Goal: Information Seeking & Learning: Learn about a topic

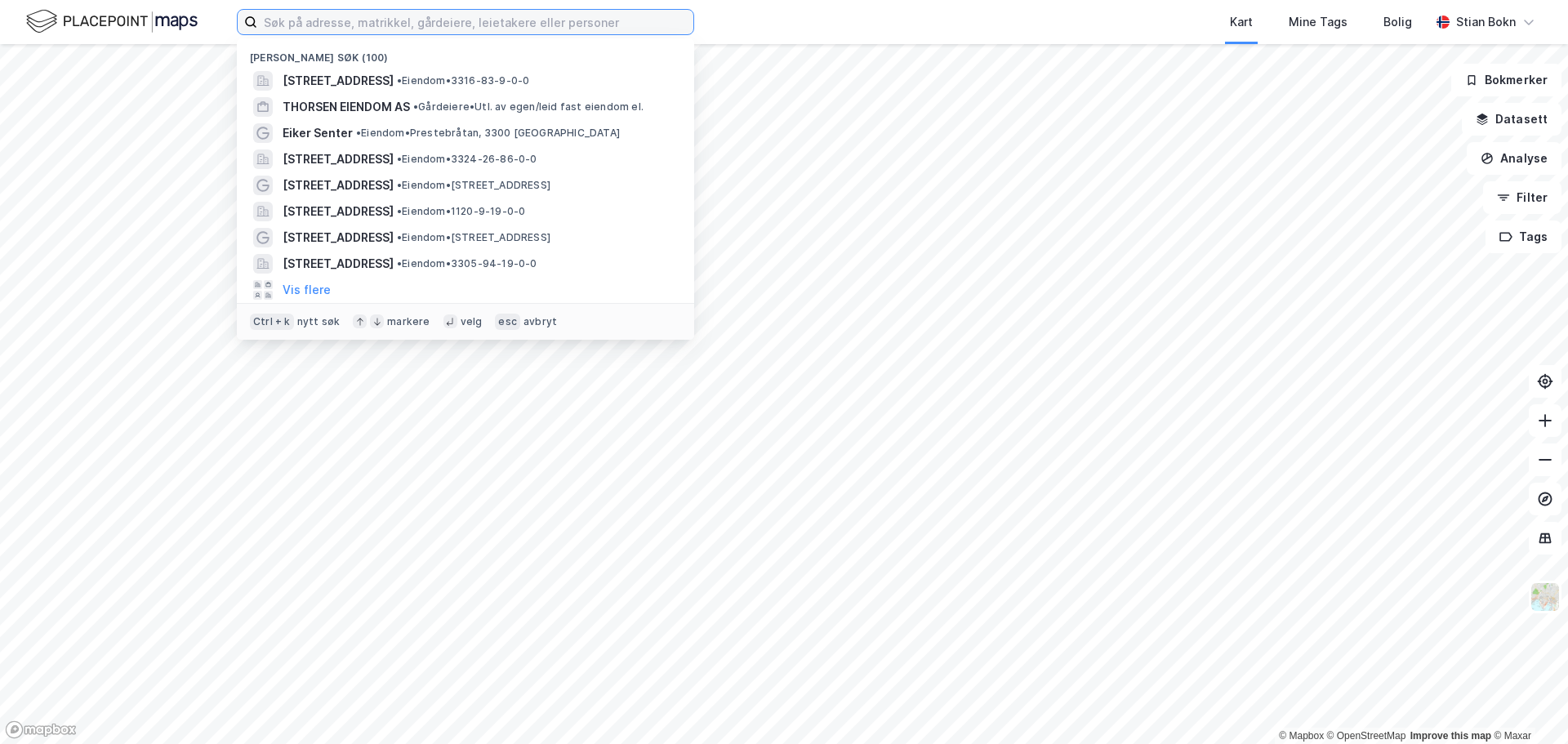
click at [586, 17] on input at bounding box center [475, 21] width 436 height 25
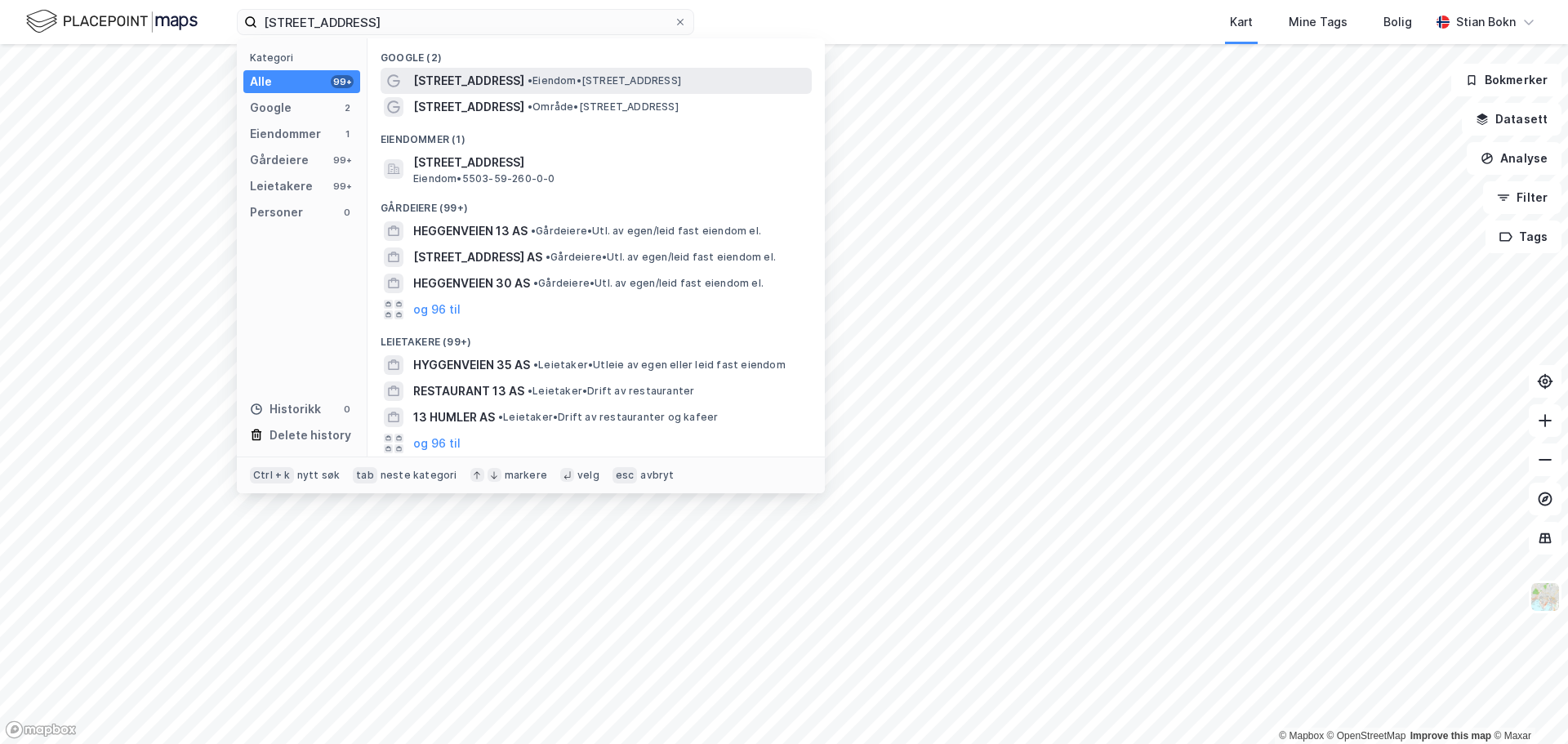
click at [549, 86] on span "• Eiendom • [STREET_ADDRESS]" at bounding box center [604, 81] width 153 height 13
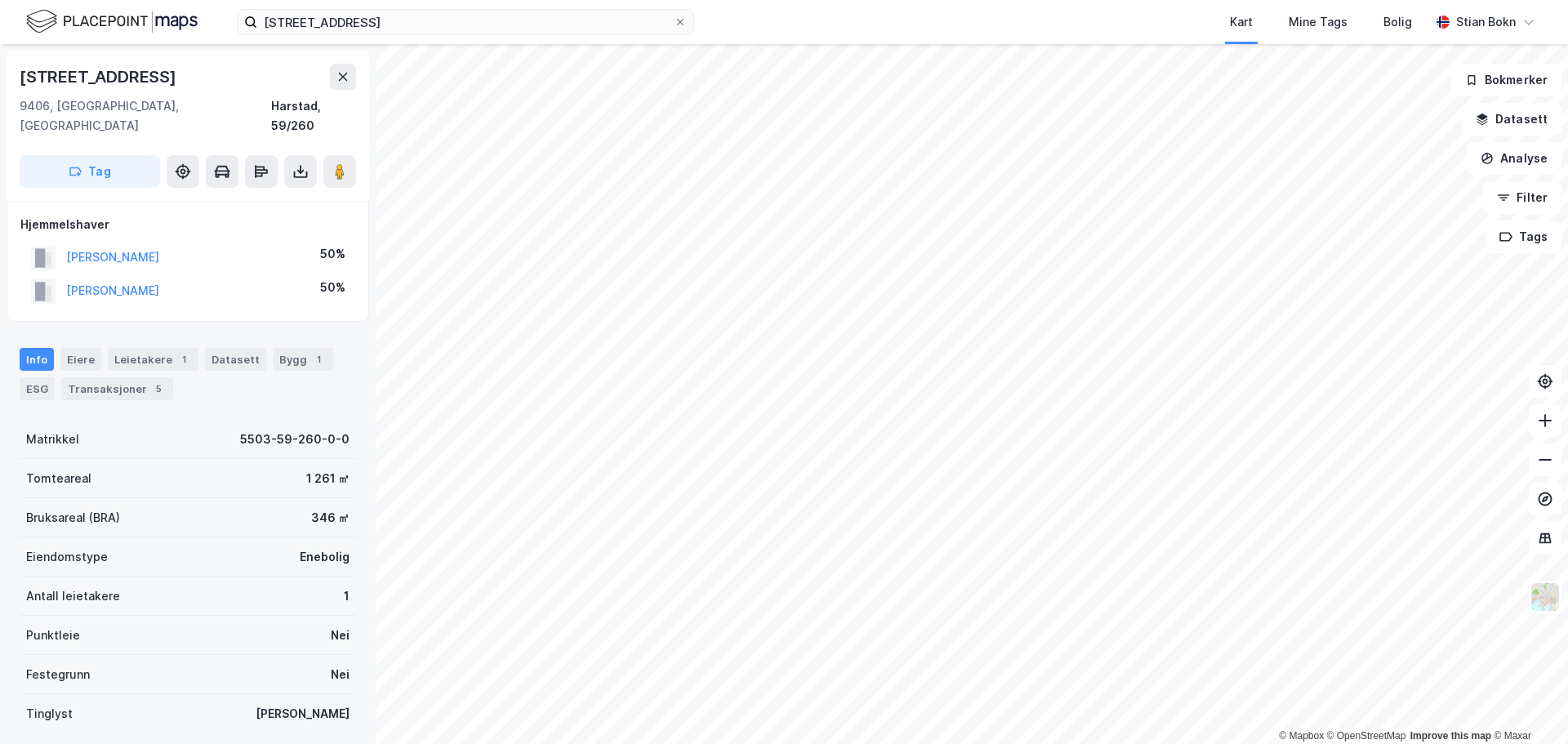
click at [431, 36] on div "heggenveien 13 Kart Mine Tags Bolig [PERSON_NAME]" at bounding box center [784, 21] width 1568 height 44
click at [426, 26] on input "[STREET_ADDRESS]" at bounding box center [466, 21] width 417 height 25
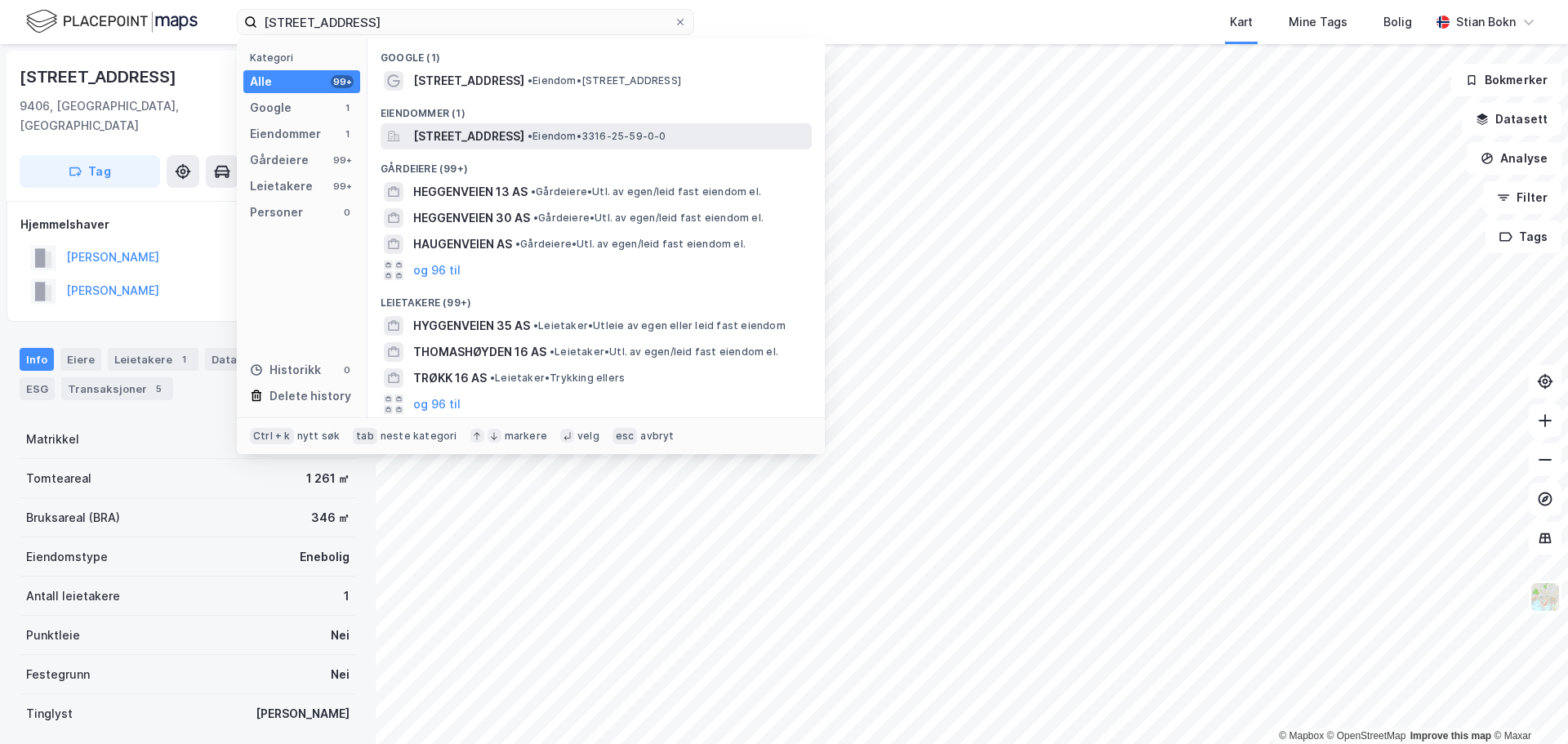
click at [525, 135] on span "[STREET_ADDRESS]" at bounding box center [469, 136] width 111 height 20
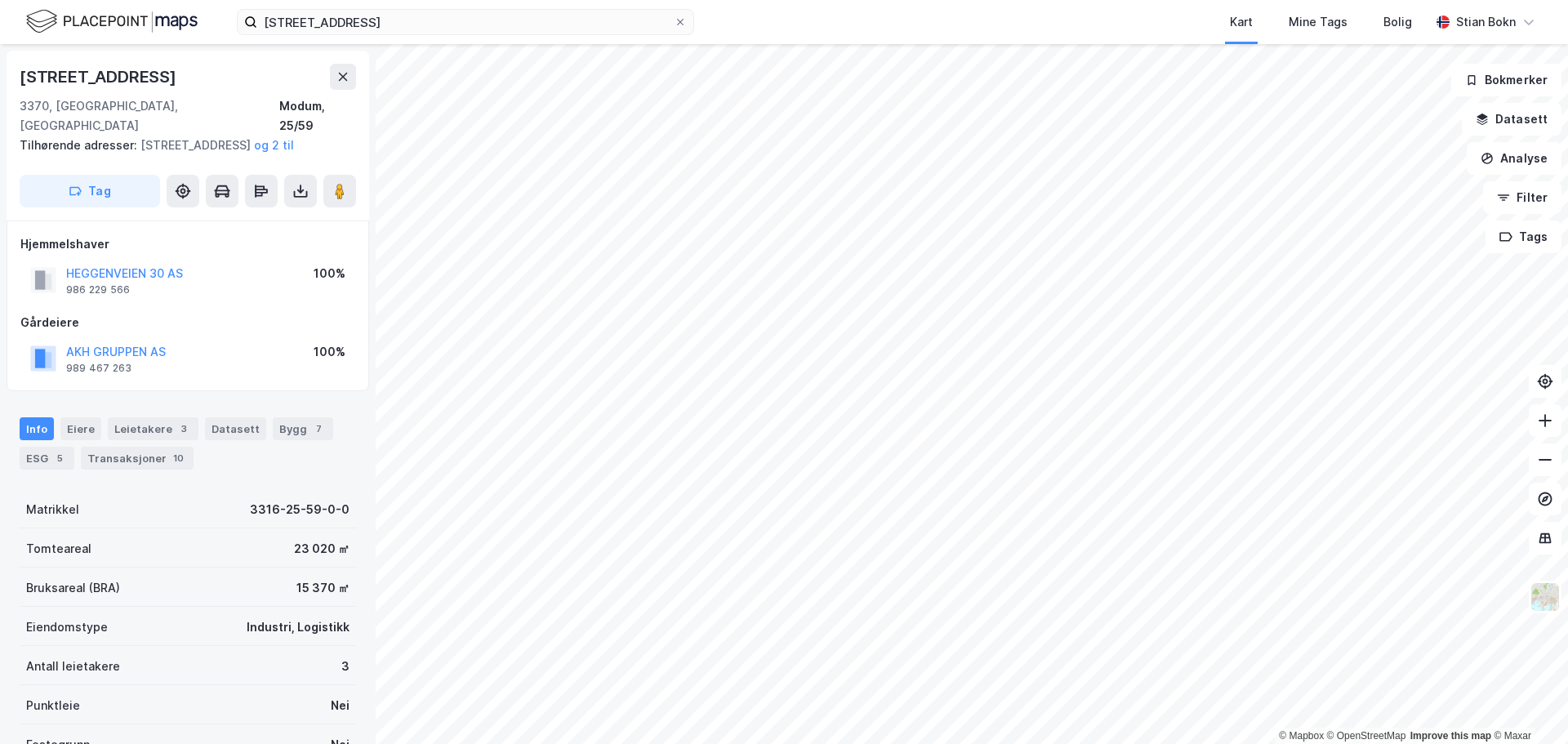
click at [590, 35] on div "heggenveien 16 Kart Mine Tags Bolig [PERSON_NAME]" at bounding box center [784, 21] width 1568 height 44
click at [590, 28] on input "[STREET_ADDRESS]" at bounding box center [466, 21] width 417 height 25
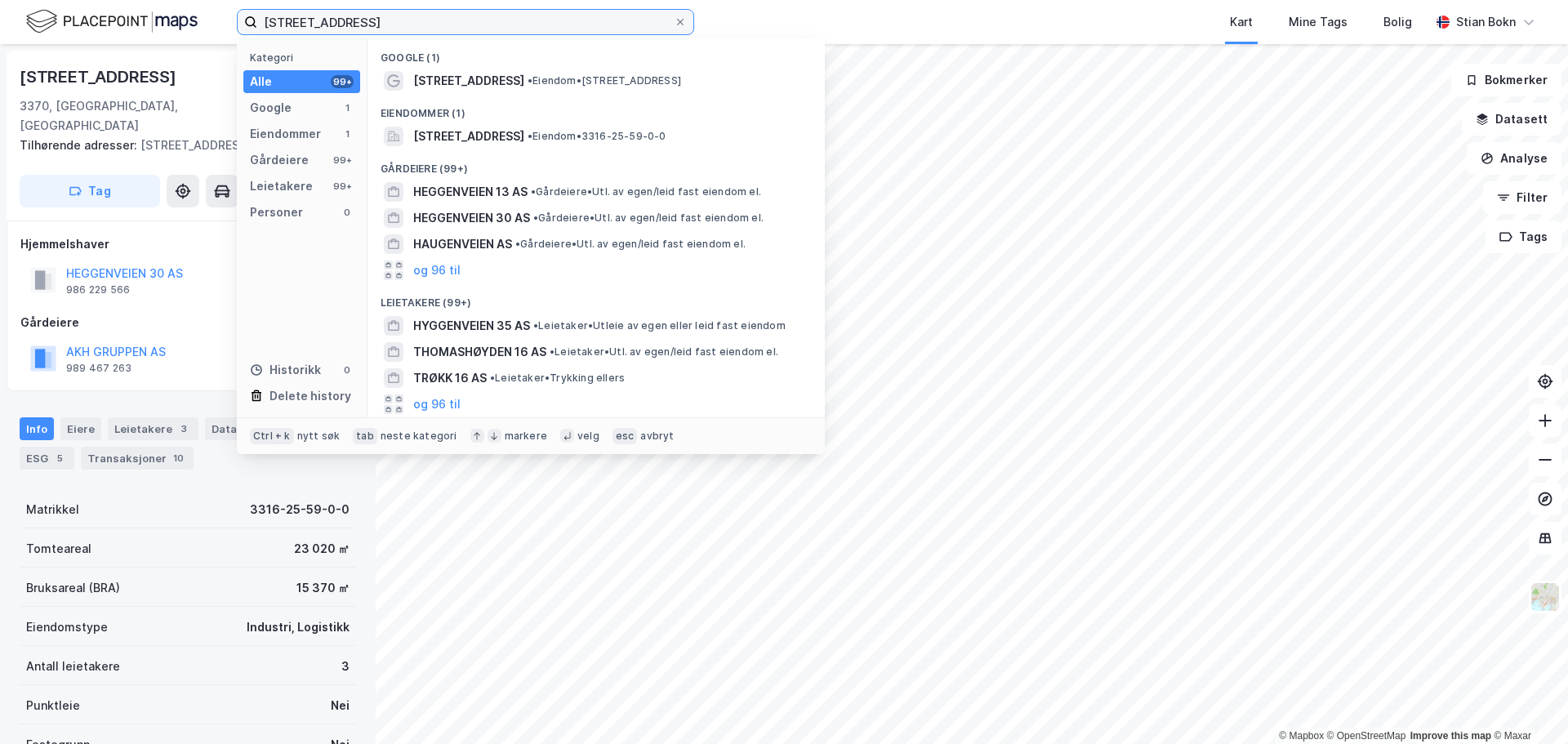
click at [590, 28] on input "[STREET_ADDRESS]" at bounding box center [466, 21] width 417 height 25
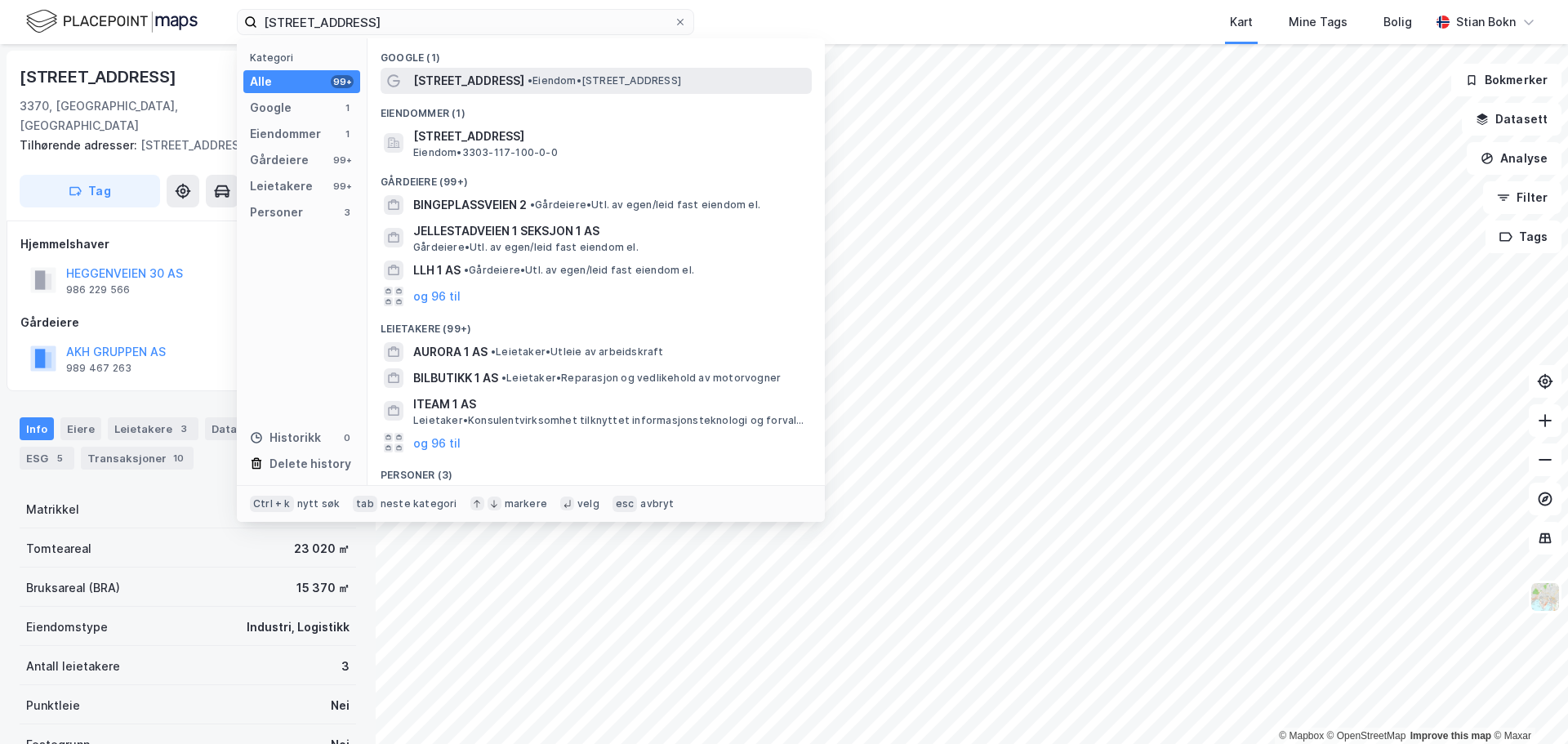
click at [527, 78] on span "•" at bounding box center [530, 81] width 5 height 12
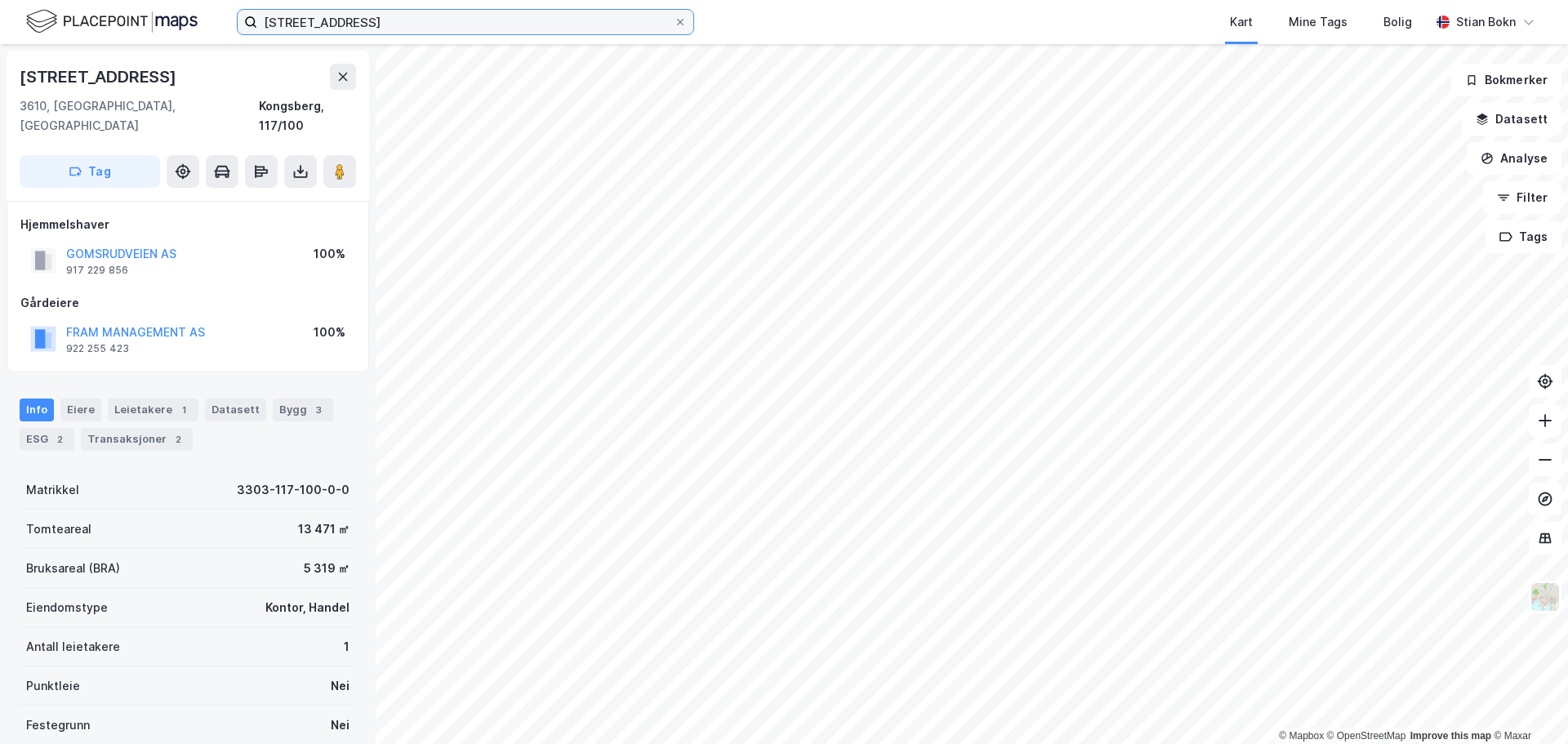
click at [463, 33] on input "[STREET_ADDRESS]" at bounding box center [466, 21] width 417 height 25
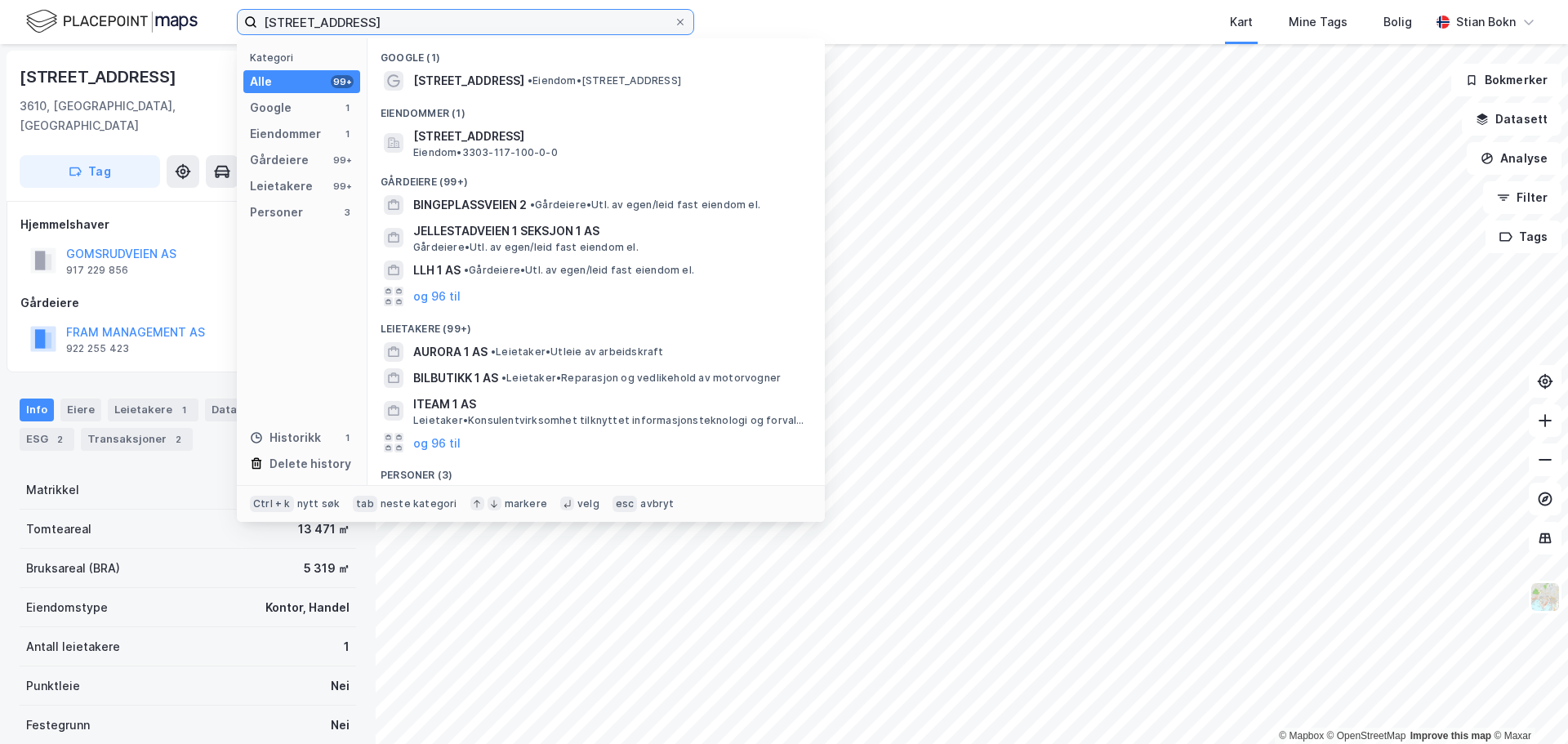
click at [463, 33] on input "[STREET_ADDRESS]" at bounding box center [466, 21] width 417 height 25
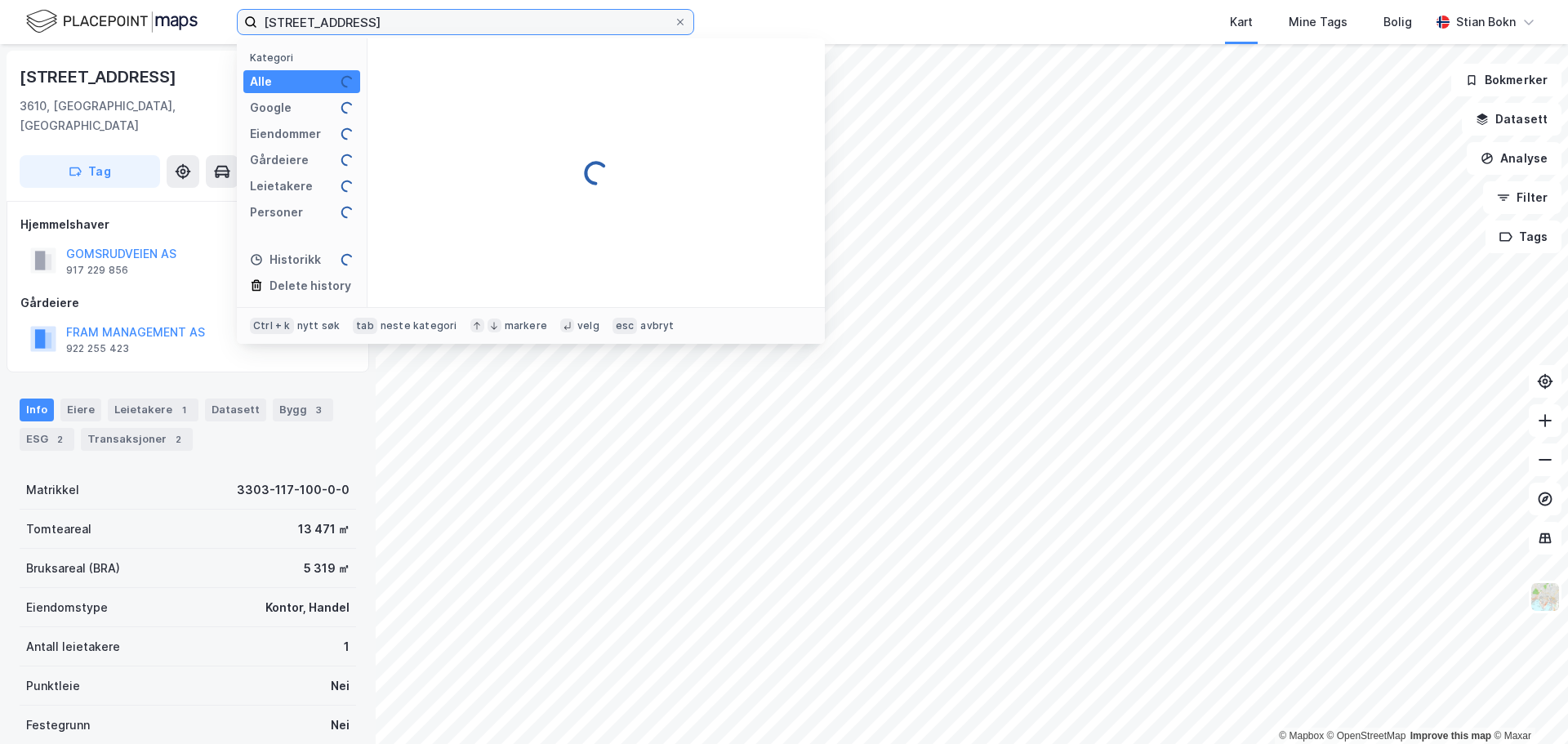
click at [462, 33] on input "[STREET_ADDRESS]" at bounding box center [466, 21] width 417 height 25
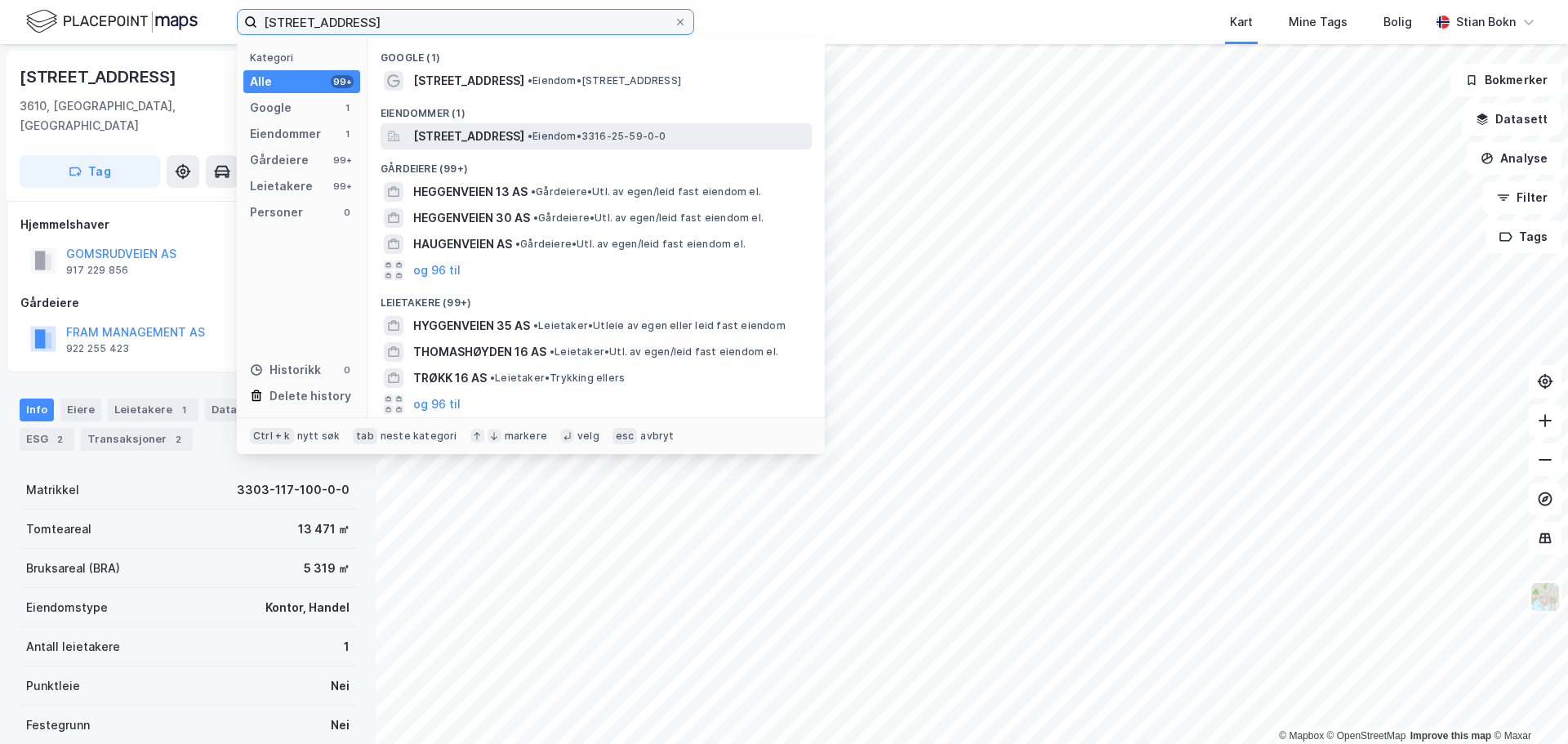
type input "[STREET_ADDRESS]"
click at [525, 134] on span "[STREET_ADDRESS]" at bounding box center [469, 136] width 111 height 20
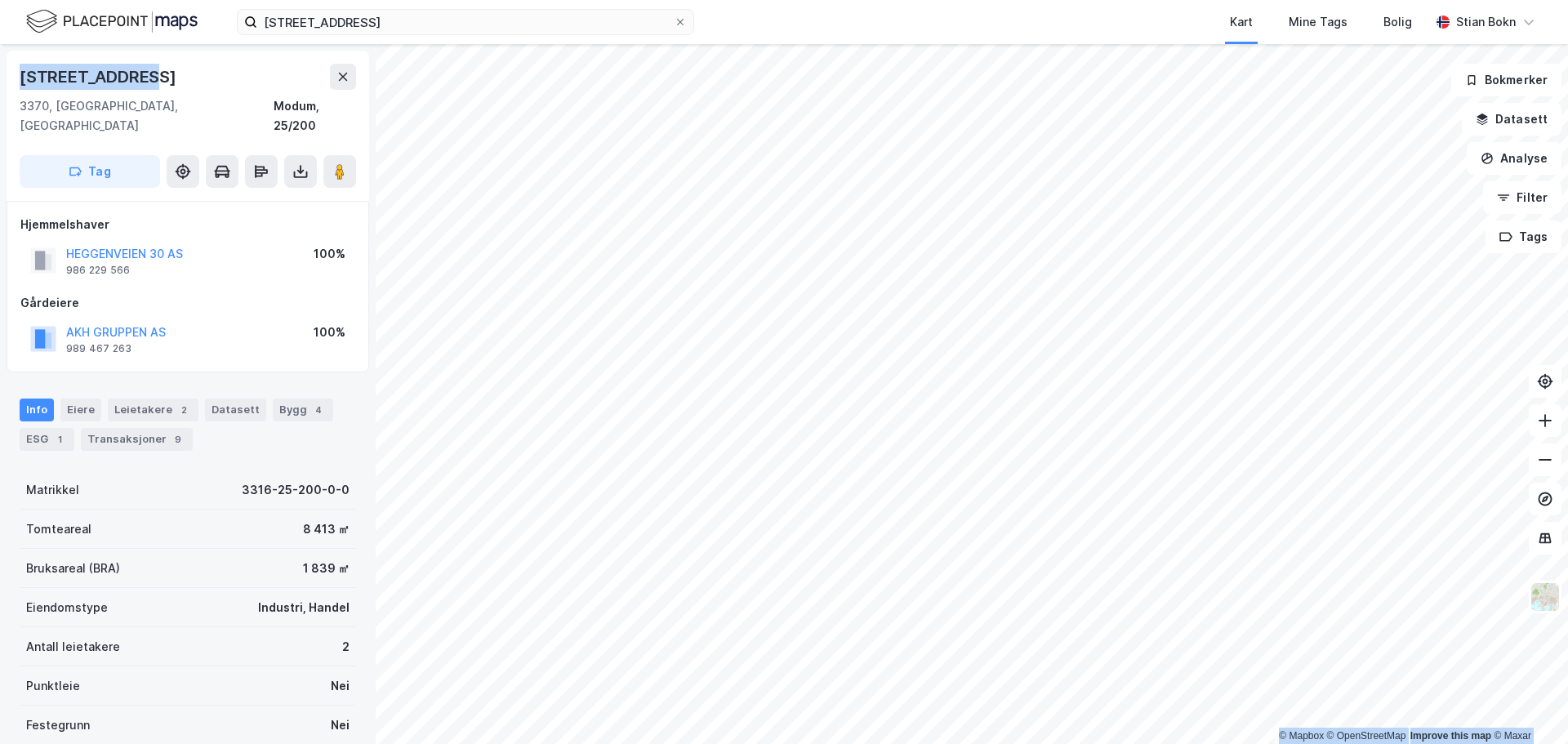
drag, startPoint x: 150, startPoint y: 78, endPoint x: -1, endPoint y: 67, distance: 151.4
click at [0, 67] on html "heggenveien 16 Kart Mine Tags Bolig [PERSON_NAME] © Mapbox © OpenStreetMap Impr…" at bounding box center [784, 372] width 1568 height 744
copy div "© Mapbox © OpenStreetMap Improve this map © [PERSON_NAME][STREET_ADDRESS]"
